Goal: Book appointment/travel/reservation

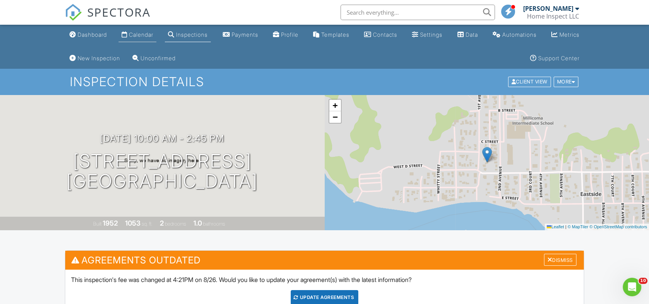
click at [139, 36] on div "Calendar" at bounding box center [141, 34] width 24 height 7
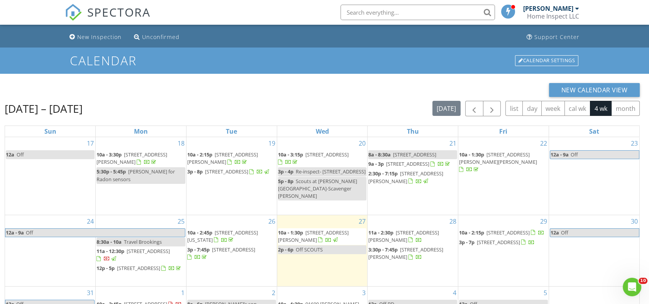
scroll to position [23, 0]
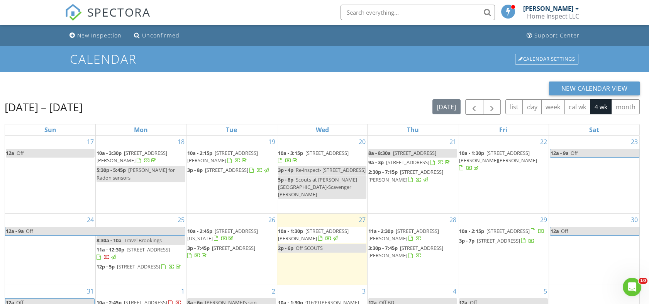
click at [630, 54] on div "Calendar Calendar Settings" at bounding box center [324, 59] width 649 height 26
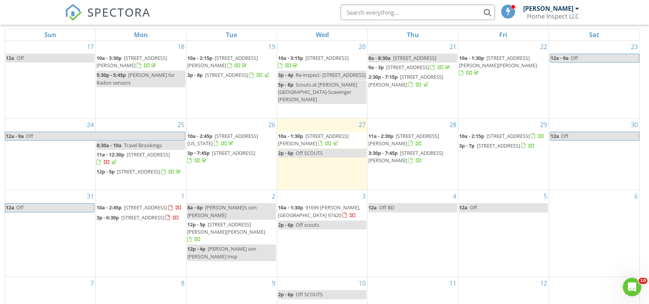
scroll to position [126, 0]
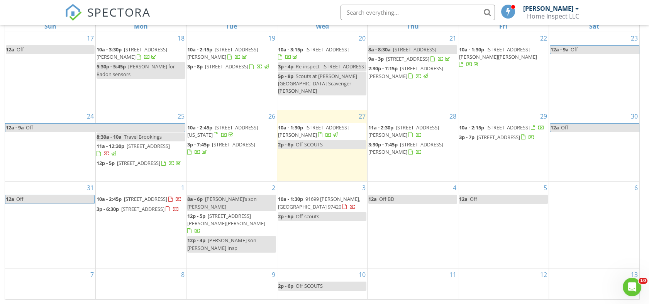
click at [574, 220] on div "6" at bounding box center [594, 224] width 90 height 86
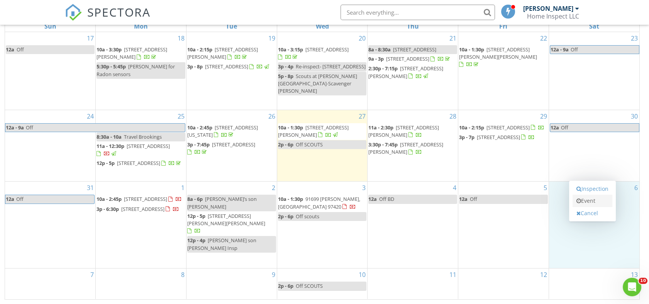
click at [591, 199] on link "Event" at bounding box center [593, 201] width 40 height 12
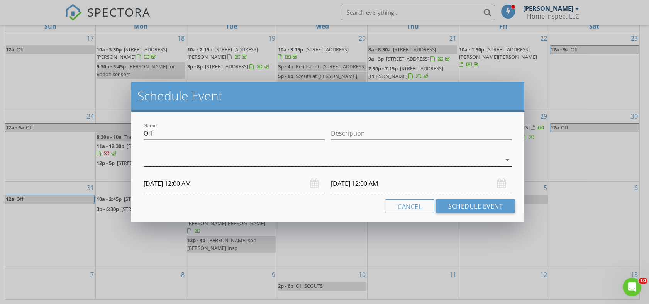
click at [187, 156] on div at bounding box center [323, 160] width 358 height 13
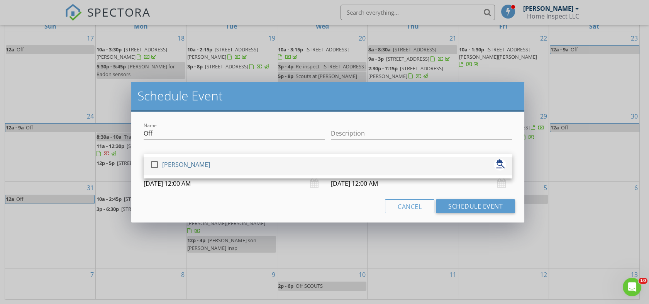
click at [155, 164] on div at bounding box center [154, 164] width 13 height 13
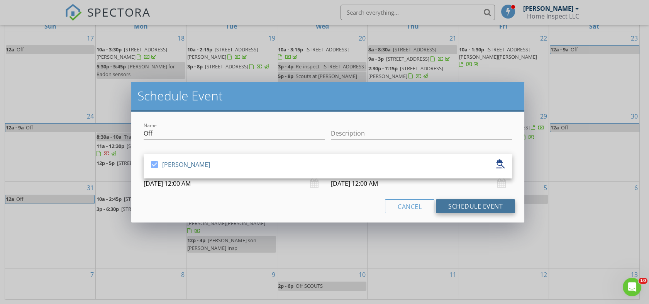
click at [463, 204] on button "Schedule Event" at bounding box center [475, 206] width 79 height 14
